Goal: Task Accomplishment & Management: Use online tool/utility

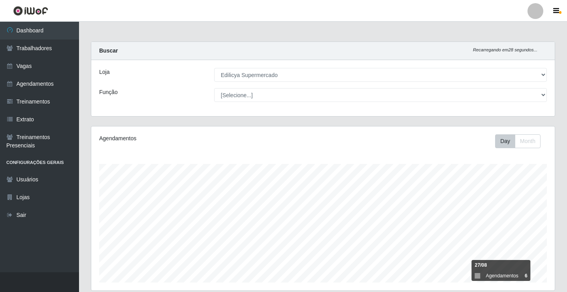
select select "460"
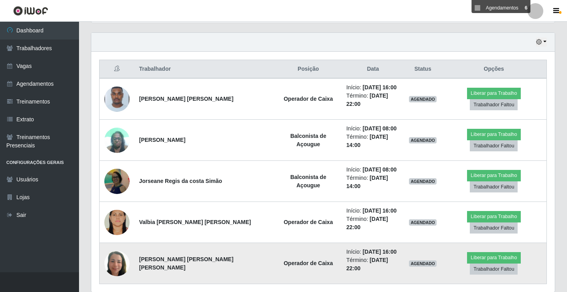
scroll to position [164, 464]
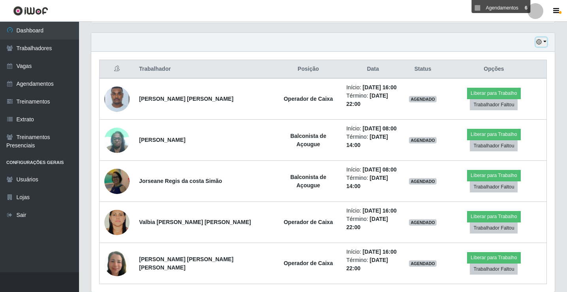
click at [542, 41] on button "button" at bounding box center [541, 42] width 11 height 9
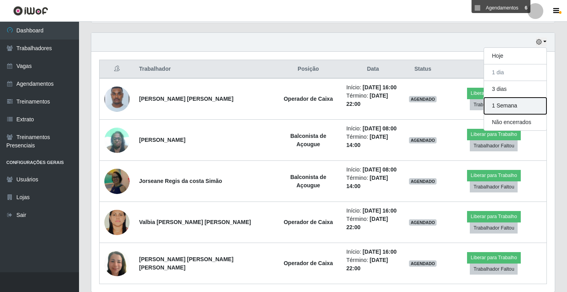
click at [507, 104] on button "1 Semana" at bounding box center [515, 106] width 62 height 17
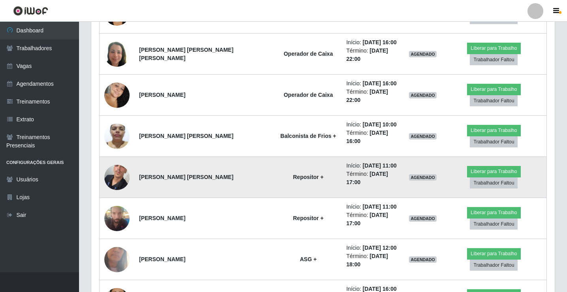
scroll to position [470, 0]
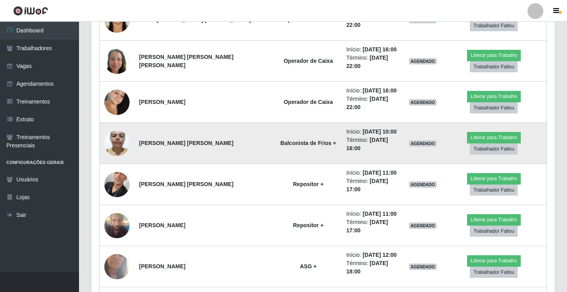
click at [111, 127] on img at bounding box center [116, 144] width 25 height 34
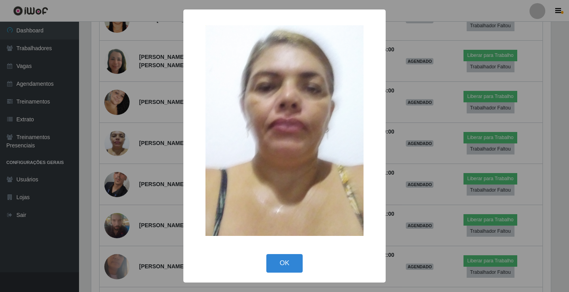
click at [89, 198] on div "× OK Cancel" at bounding box center [284, 146] width 569 height 292
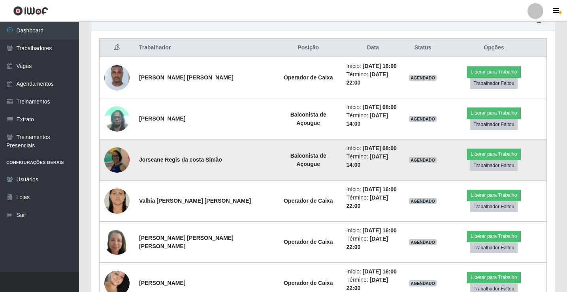
scroll to position [194, 0]
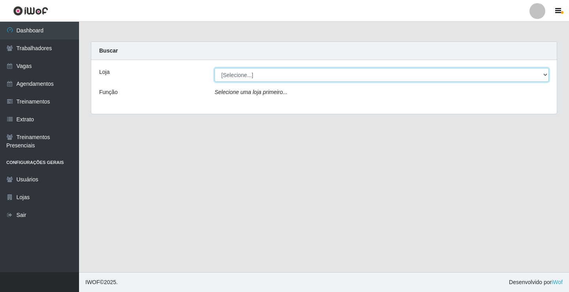
click at [245, 78] on select "[Selecione...] Edilicya Supermercado" at bounding box center [382, 75] width 334 height 14
select select "460"
click at [215, 68] on select "[Selecione...] Edilicya Supermercado" at bounding box center [382, 75] width 334 height 14
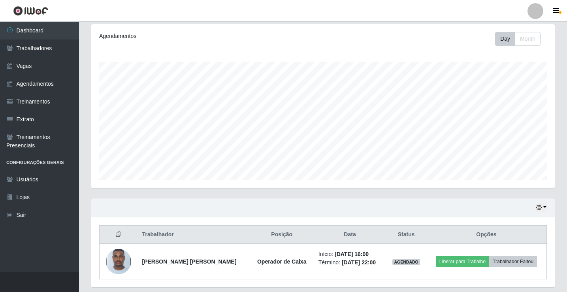
scroll to position [127, 0]
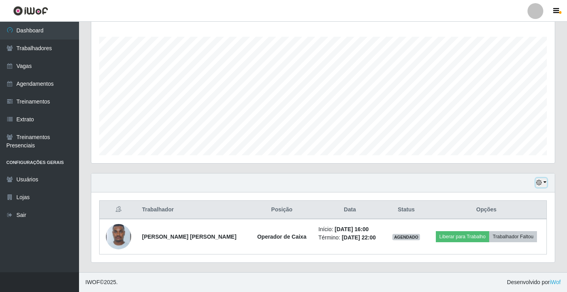
click at [544, 183] on button "button" at bounding box center [541, 182] width 11 height 9
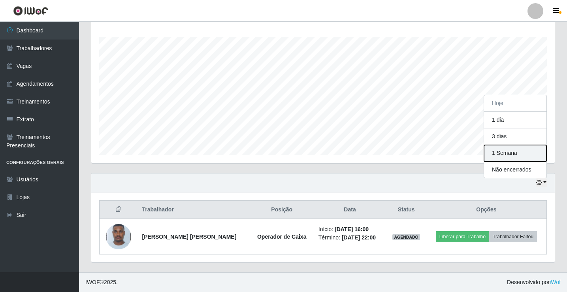
click at [495, 152] on button "1 Semana" at bounding box center [515, 153] width 62 height 17
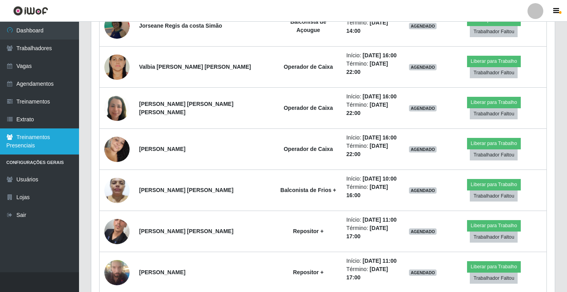
scroll to position [510, 0]
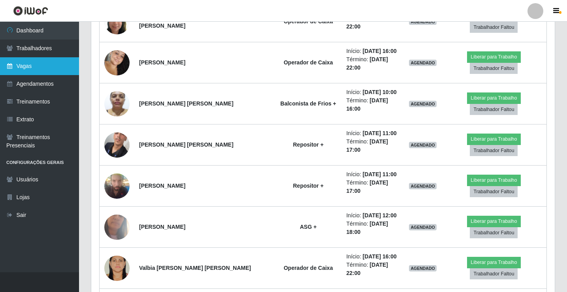
click at [21, 66] on link "Vagas" at bounding box center [39, 66] width 79 height 18
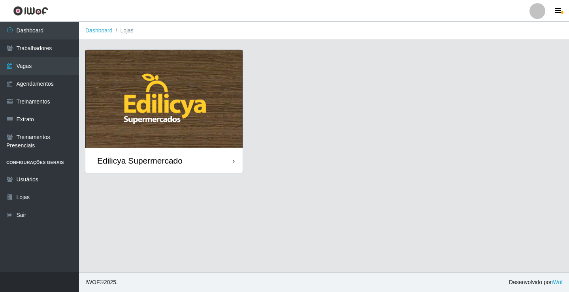
click at [179, 161] on div "Edilicya Supermercado" at bounding box center [139, 161] width 85 height 10
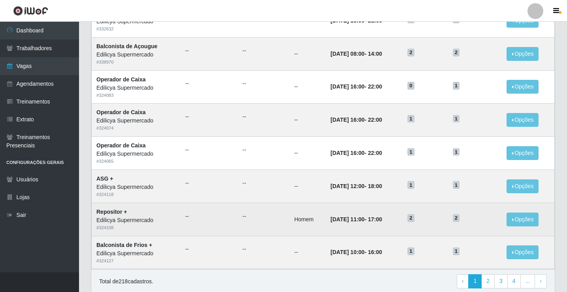
scroll to position [378, 0]
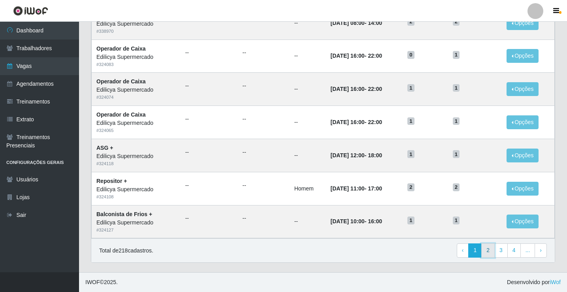
click at [489, 251] on link "2" at bounding box center [488, 251] width 13 height 14
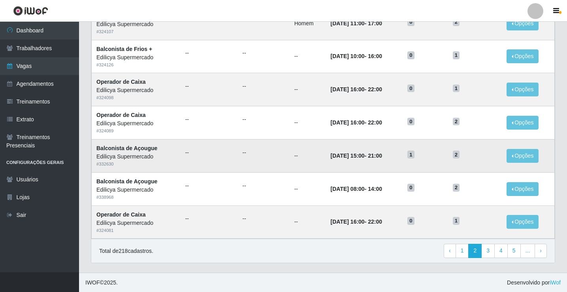
scroll to position [378, 0]
click at [491, 250] on link "3" at bounding box center [488, 251] width 13 height 14
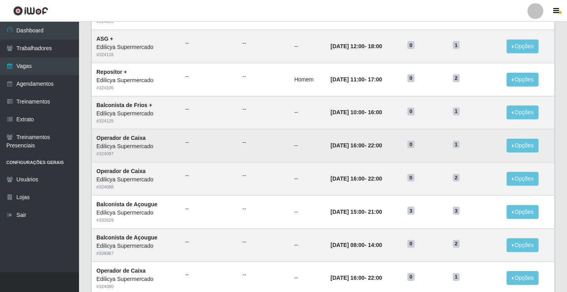
scroll to position [158, 0]
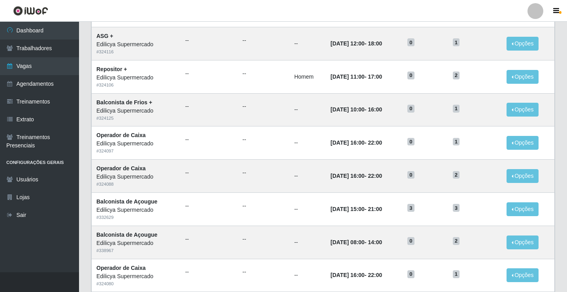
click at [126, 3] on header "Perfil Alterar Senha Sair" at bounding box center [283, 11] width 567 height 22
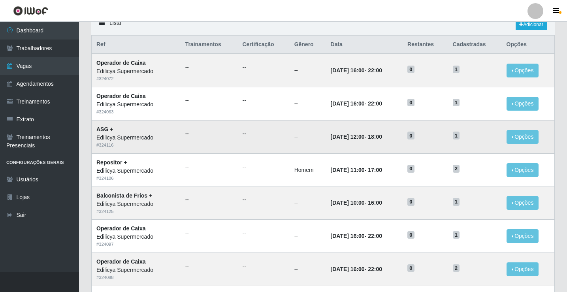
scroll to position [0, 0]
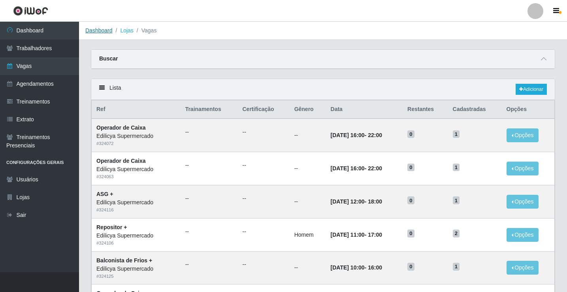
click at [87, 28] on link "Dashboard" at bounding box center [98, 30] width 27 height 6
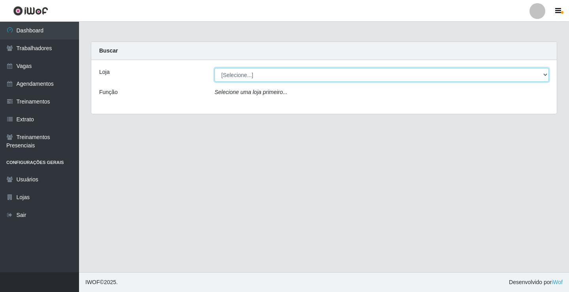
click at [274, 80] on select "[Selecione...] Edilicya Supermercado" at bounding box center [382, 75] width 334 height 14
select select "460"
click at [215, 68] on select "[Selecione...] Edilicya Supermercado" at bounding box center [382, 75] width 334 height 14
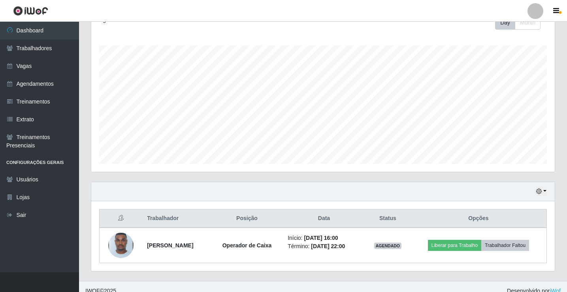
scroll to position [127, 0]
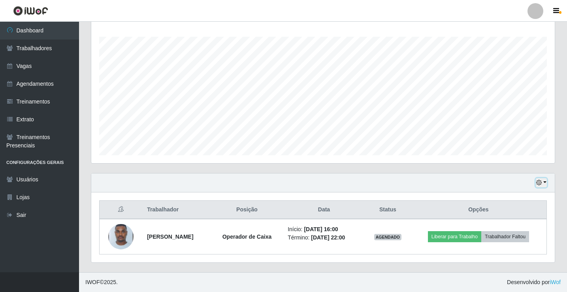
click at [542, 183] on icon "button" at bounding box center [539, 183] width 6 height 6
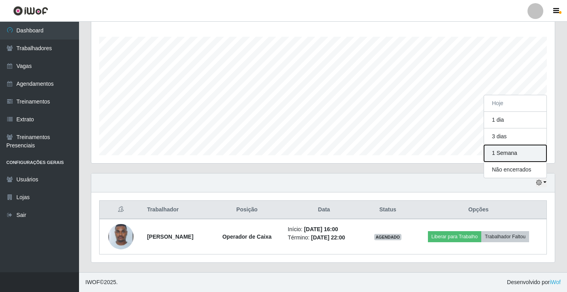
click at [501, 155] on button "1 Semana" at bounding box center [515, 153] width 62 height 17
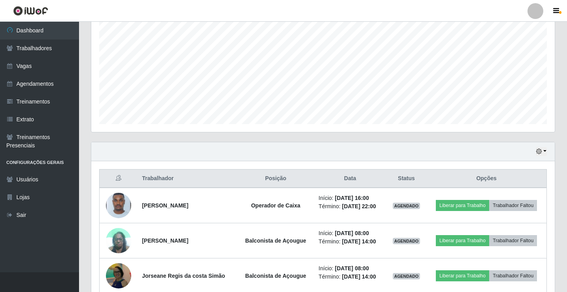
scroll to position [154, 0]
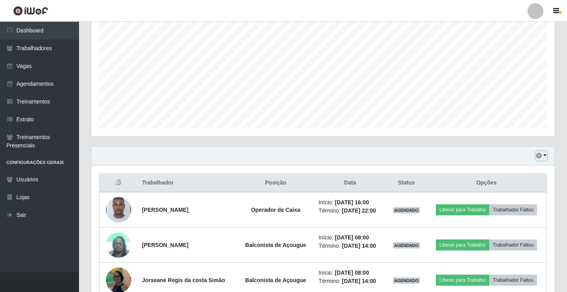
click at [538, 156] on icon "button" at bounding box center [539, 156] width 6 height 6
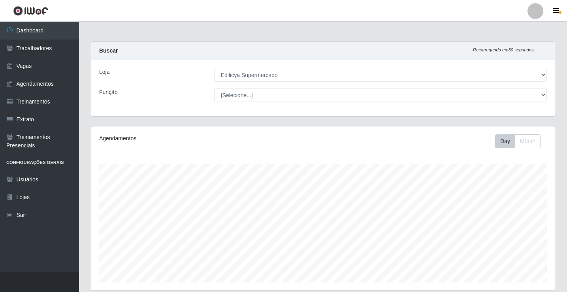
select select "460"
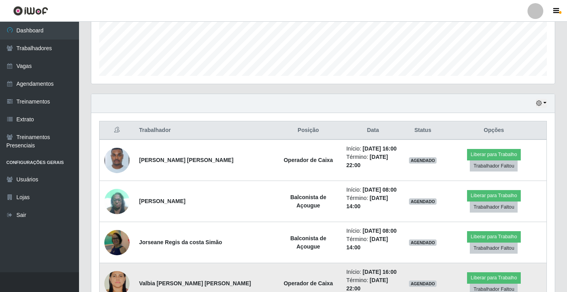
scroll to position [268, 0]
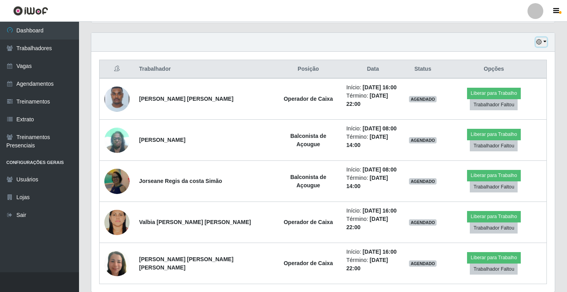
click at [547, 45] on button "button" at bounding box center [541, 42] width 11 height 9
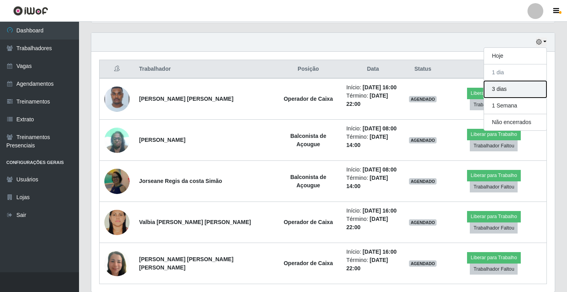
click at [518, 94] on button "3 dias" at bounding box center [515, 89] width 62 height 17
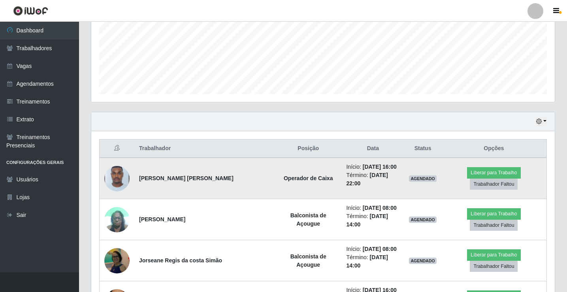
scroll to position [185, 0]
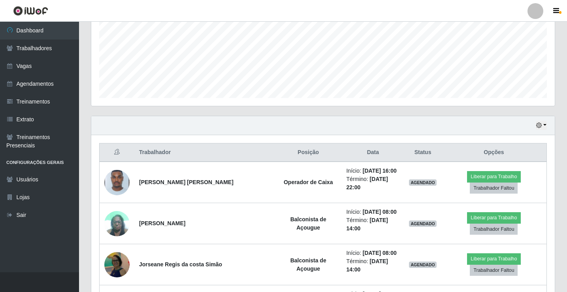
click at [548, 126] on div "Hoje 1 dia 3 dias 1 Semana Não encerrados" at bounding box center [323, 125] width 464 height 19
click at [547, 125] on button "button" at bounding box center [541, 125] width 11 height 9
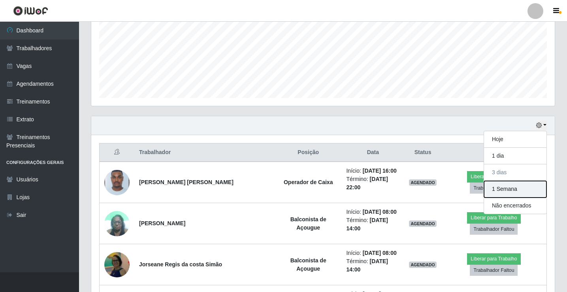
click at [510, 191] on button "1 Semana" at bounding box center [515, 189] width 62 height 17
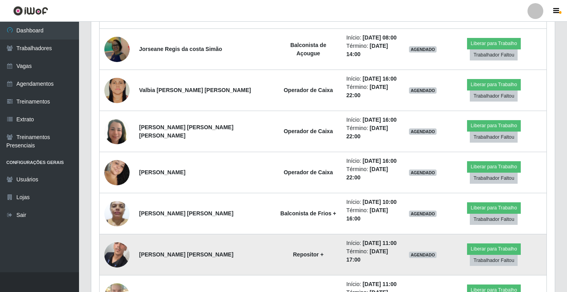
scroll to position [461, 0]
